Goal: Task Accomplishment & Management: Manage account settings

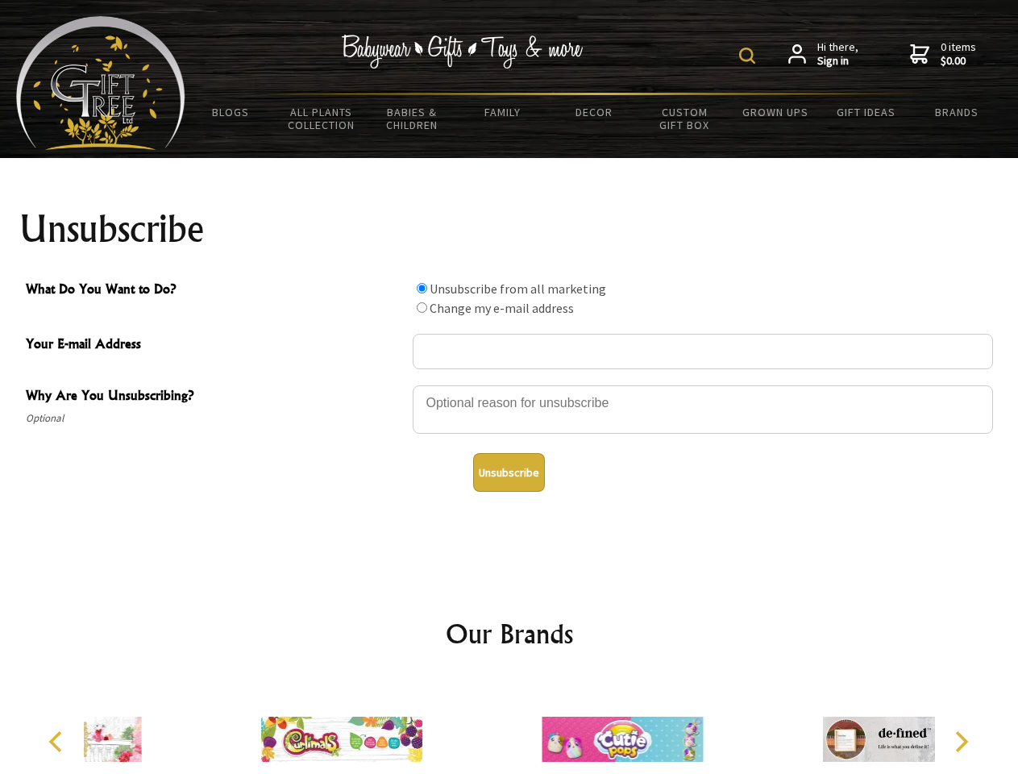
click at [750, 56] on img at bounding box center [747, 56] width 16 height 16
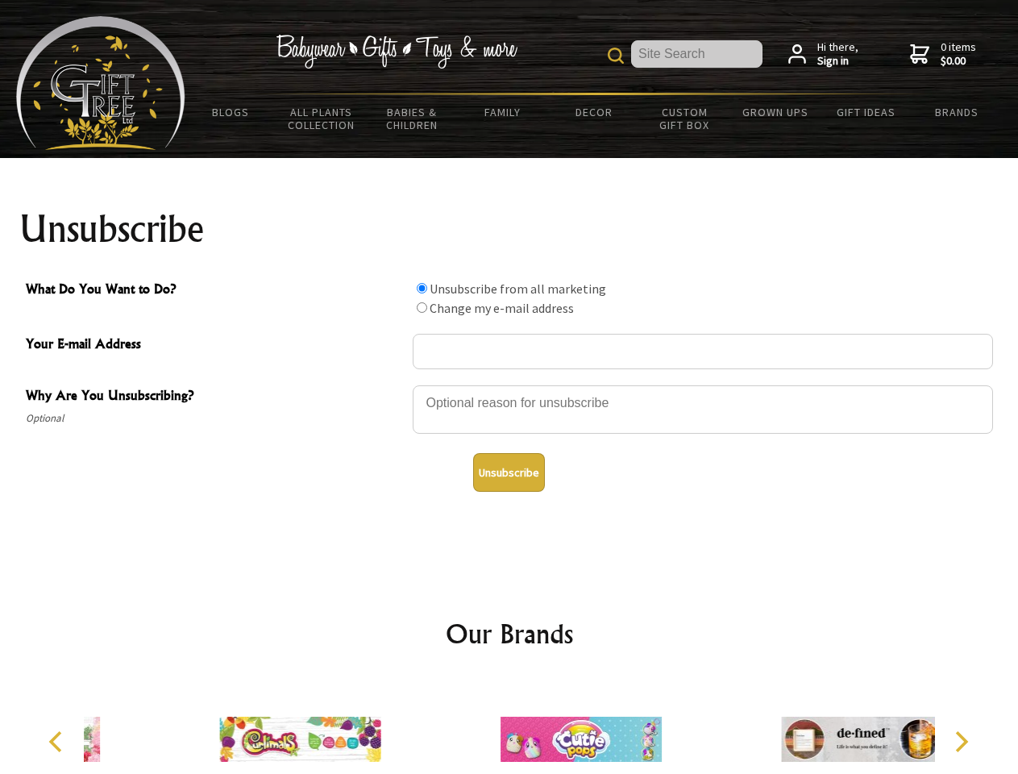
click at [510, 385] on div at bounding box center [703, 412] width 581 height 56
click at [422, 288] on input "What Do You Want to Do?" at bounding box center [422, 288] width 10 height 10
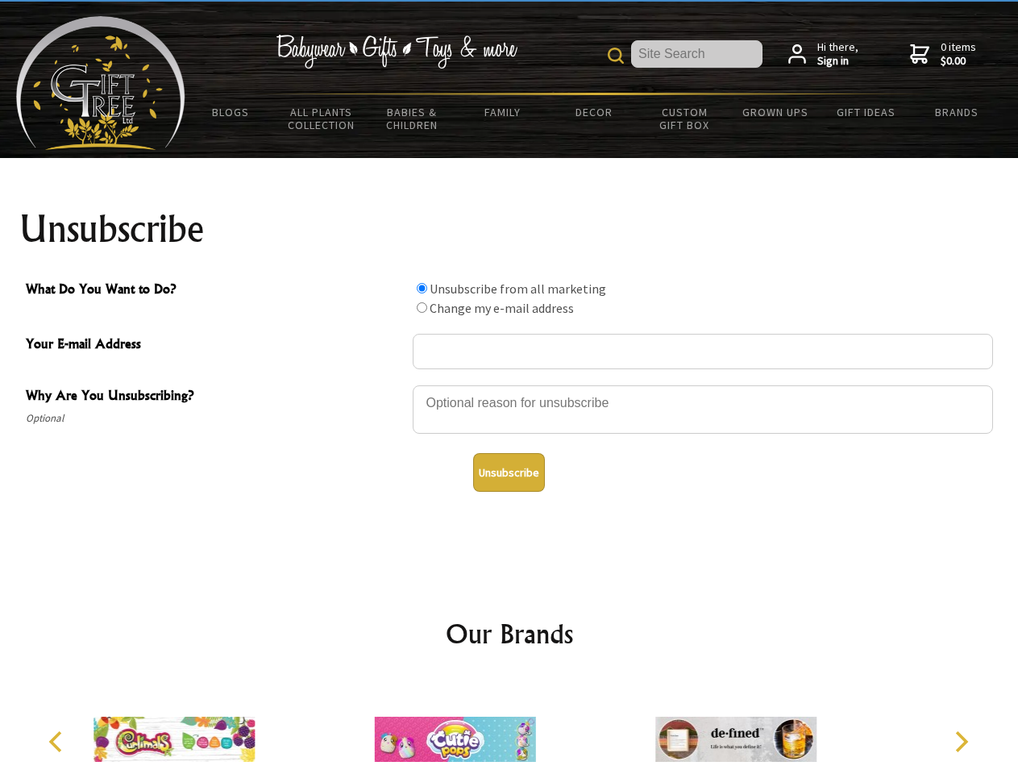
click at [422, 307] on input "What Do You Want to Do?" at bounding box center [422, 307] width 10 height 10
click at [509, 473] on button "Unsubscribe" at bounding box center [509, 472] width 72 height 39
radio input "true"
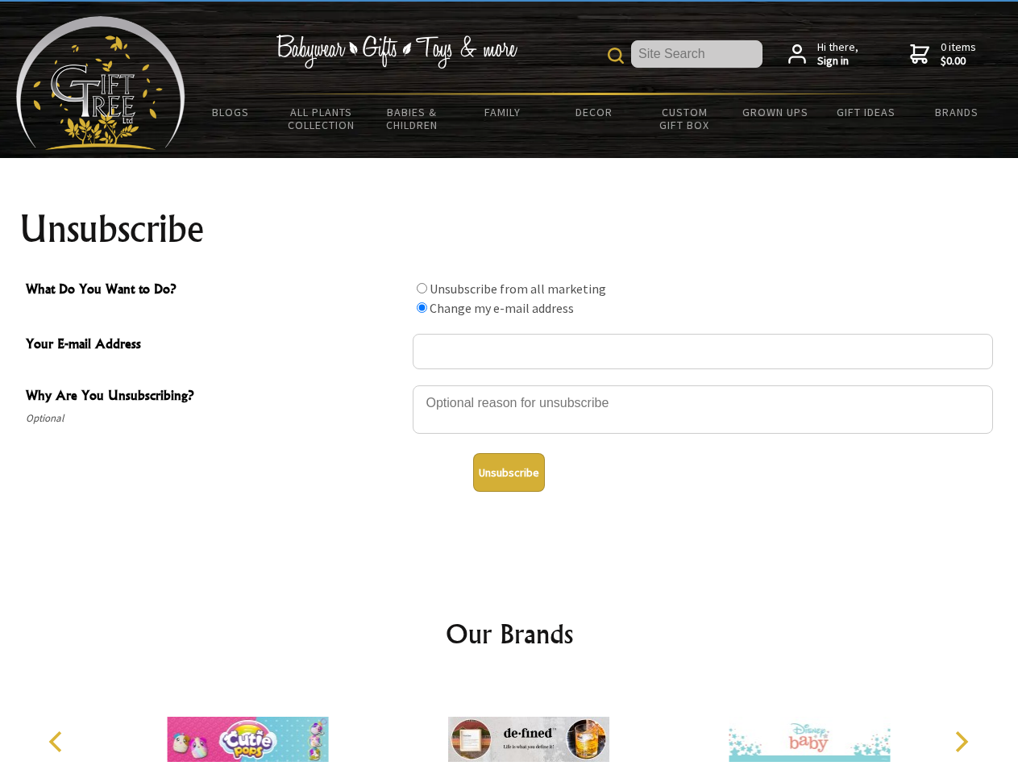
click at [58, 742] on icon "Previous" at bounding box center [57, 741] width 21 height 21
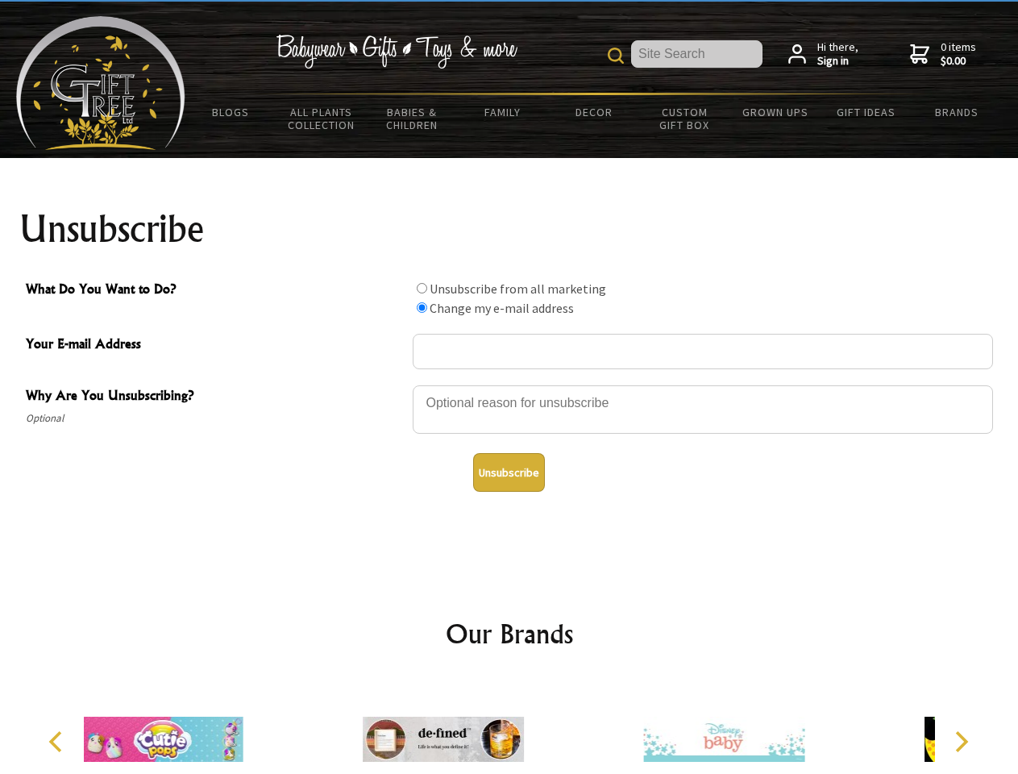
click at [961, 742] on icon "Next" at bounding box center [960, 741] width 21 height 21
